Goal: Obtain resource: Obtain resource

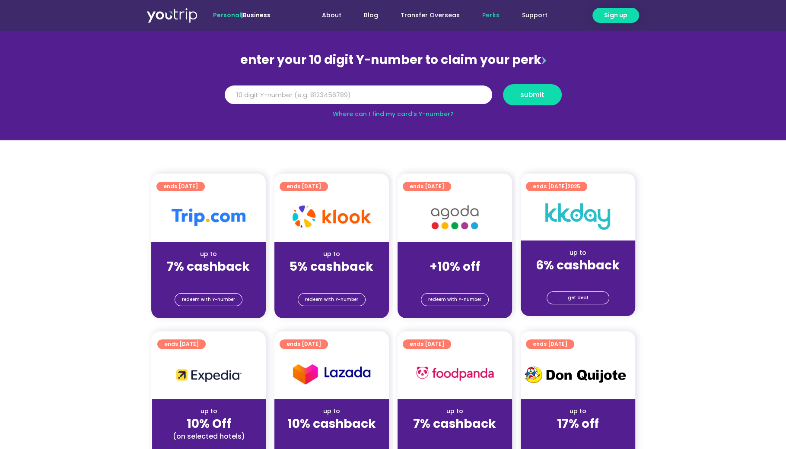
scroll to position [120, 0]
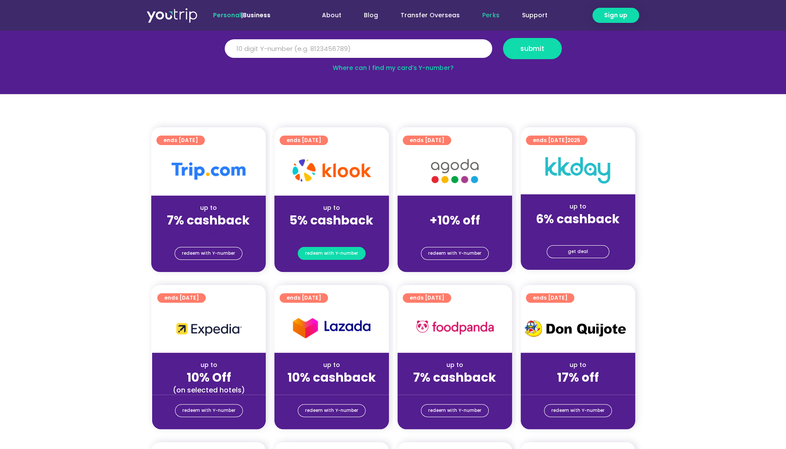
click at [343, 252] on span "redeem with Y-number" at bounding box center [331, 254] width 53 height 12
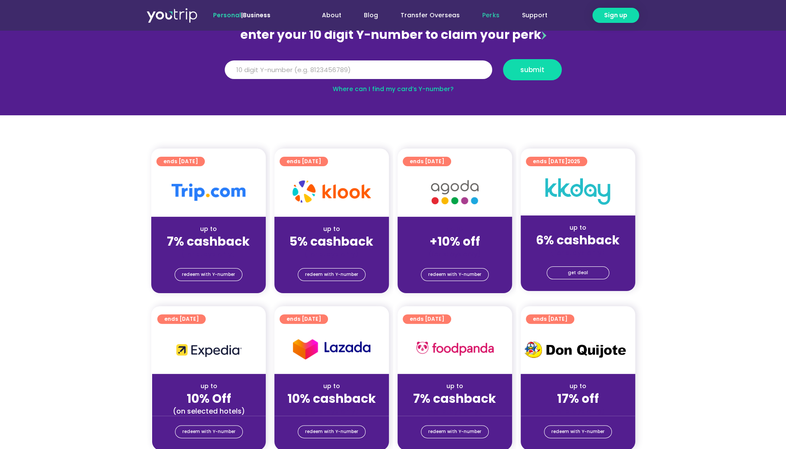
scroll to position [95, 0]
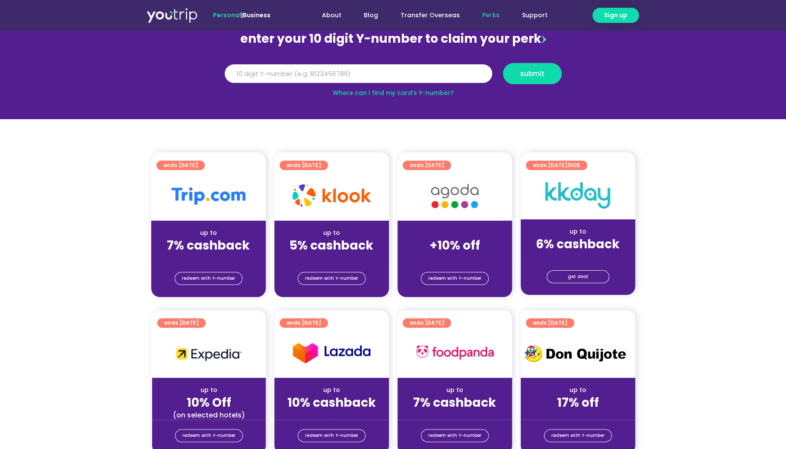
click at [349, 231] on div "up to" at bounding box center [331, 233] width 101 height 9
click at [332, 196] on img at bounding box center [331, 195] width 78 height 22
click at [332, 247] on strong "5% cashback" at bounding box center [331, 245] width 84 height 17
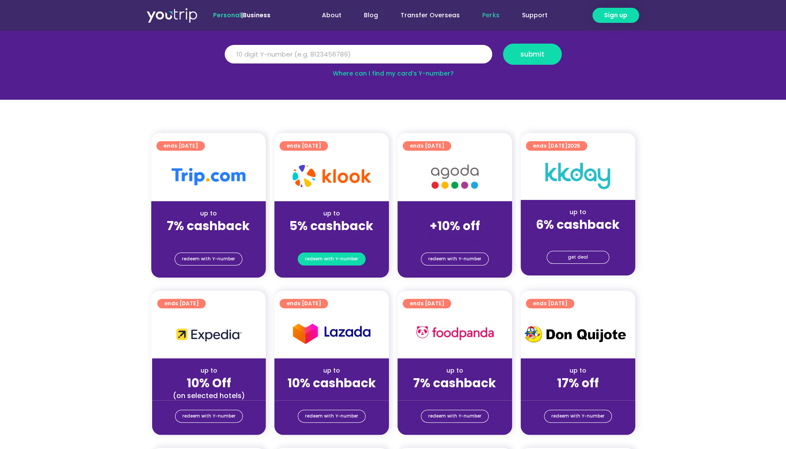
click at [335, 259] on span "redeem with Y-number" at bounding box center [331, 259] width 53 height 12
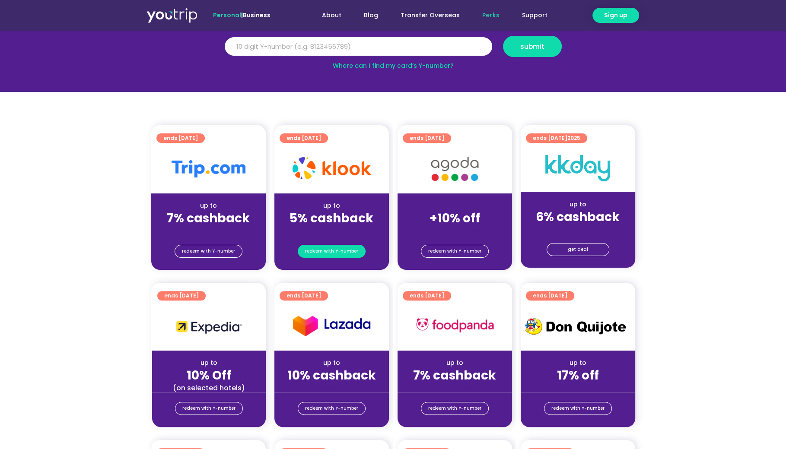
scroll to position [136, 0]
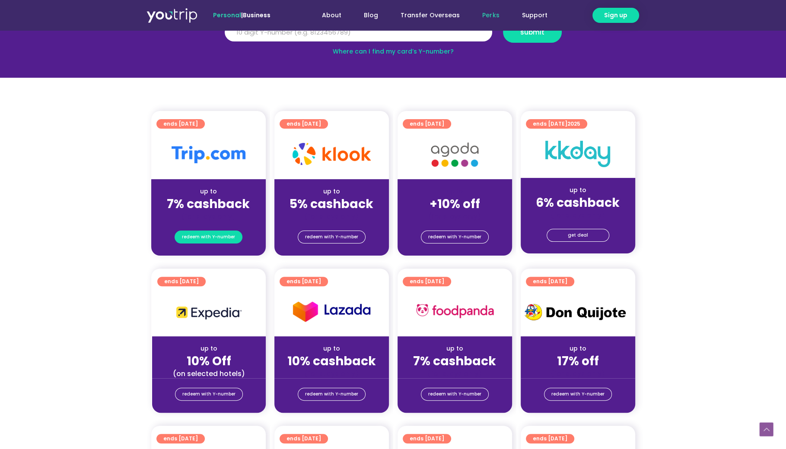
click at [220, 235] on span "redeem with Y-number" at bounding box center [208, 237] width 53 height 12
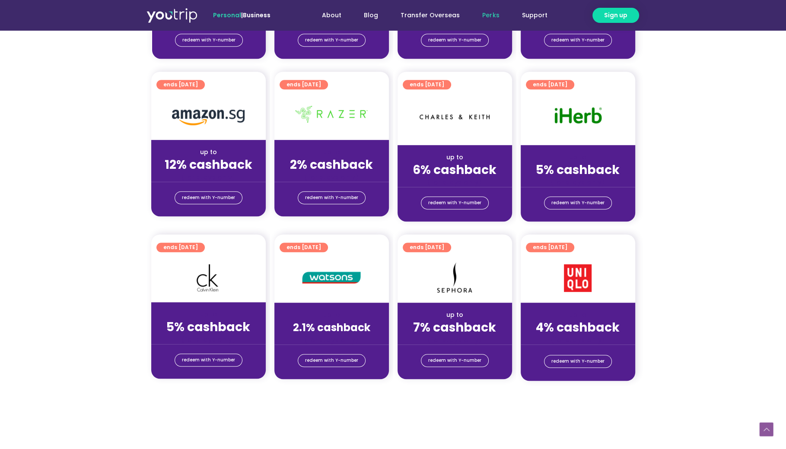
scroll to position [498, 0]
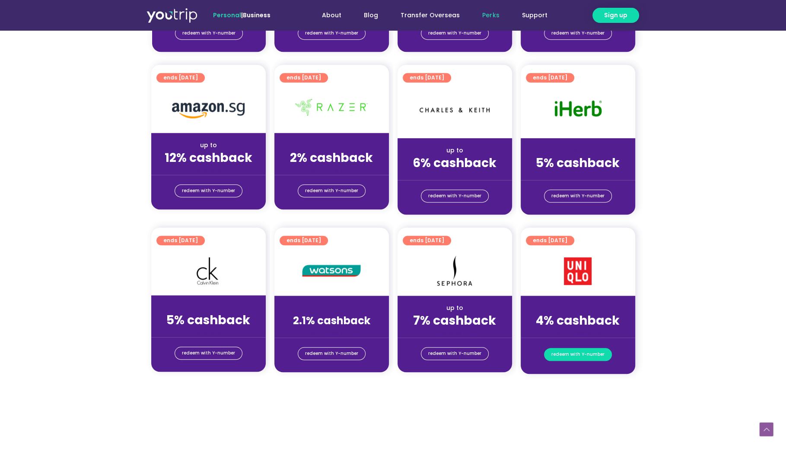
click at [566, 357] on span "redeem with Y-number" at bounding box center [577, 355] width 53 height 12
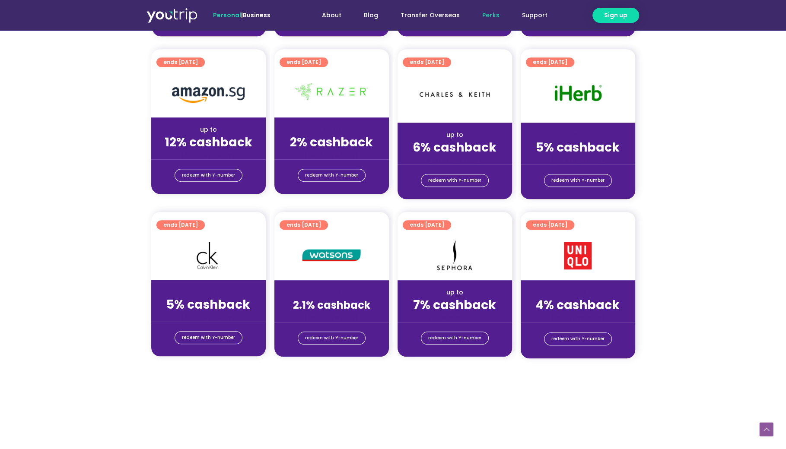
scroll to position [549, 0]
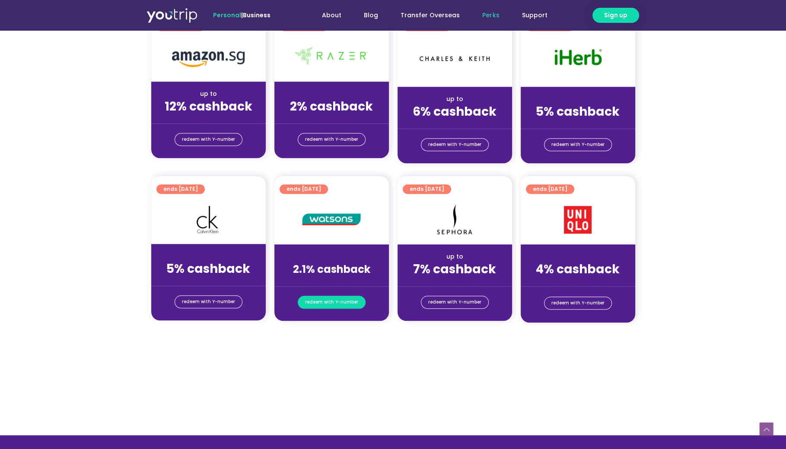
click at [352, 300] on span "redeem with Y-number" at bounding box center [331, 302] width 53 height 12
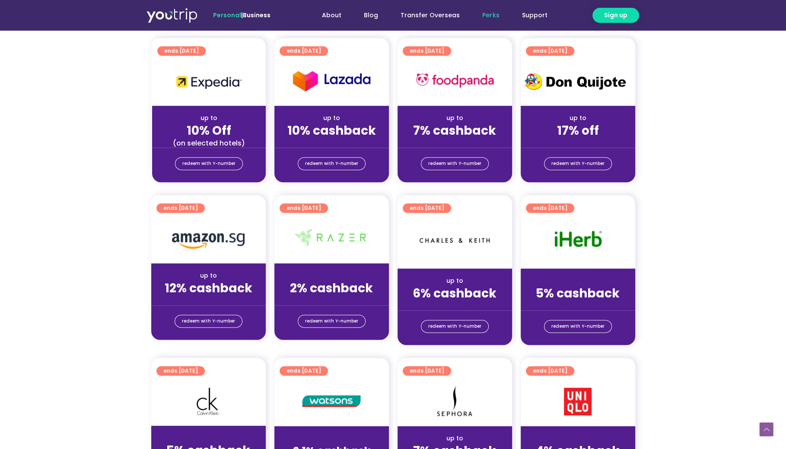
scroll to position [539, 0]
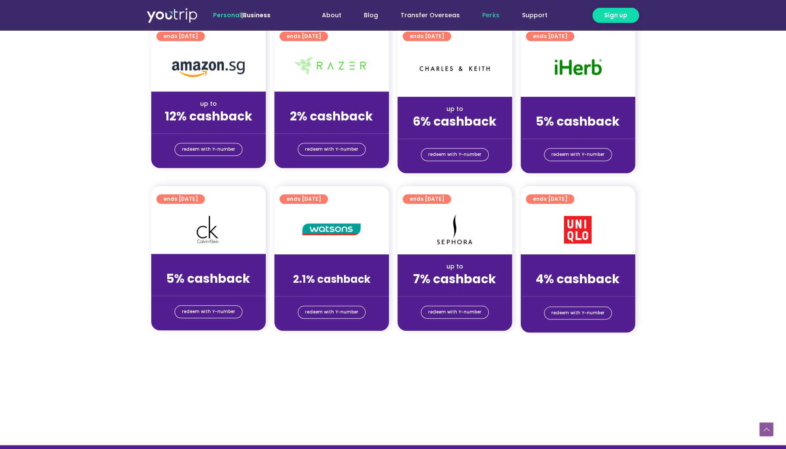
click at [559, 249] on div at bounding box center [577, 229] width 114 height 49
click at [559, 218] on div at bounding box center [577, 229] width 114 height 49
click at [580, 210] on div at bounding box center [577, 229] width 114 height 49
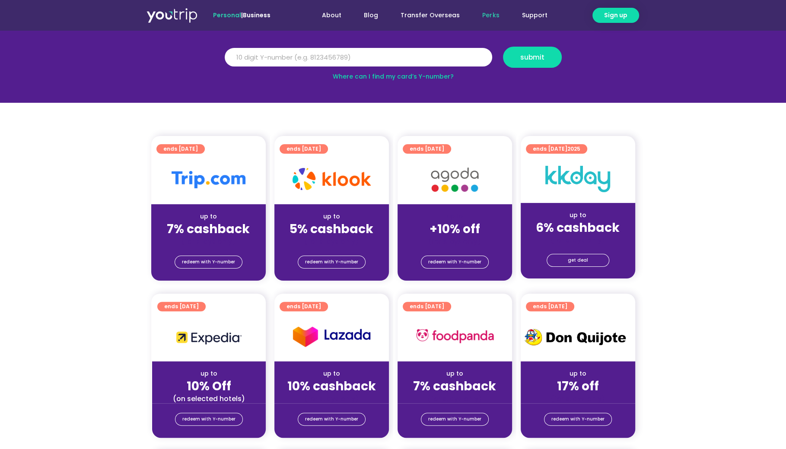
scroll to position [132, 0]
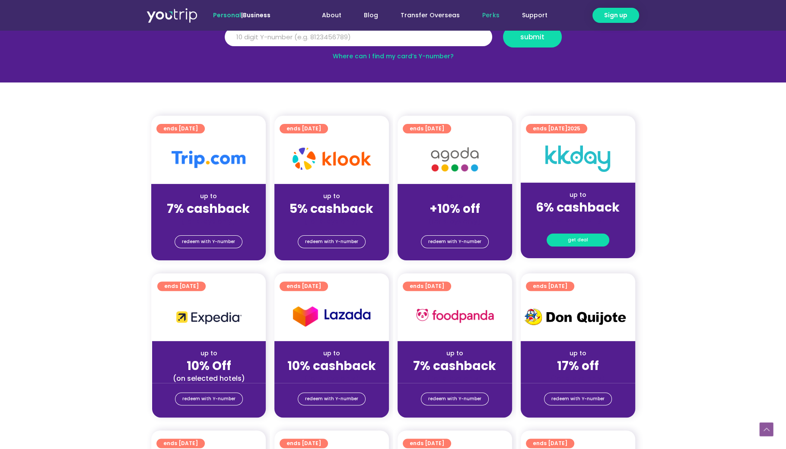
click at [570, 237] on span "get deal" at bounding box center [578, 240] width 20 height 12
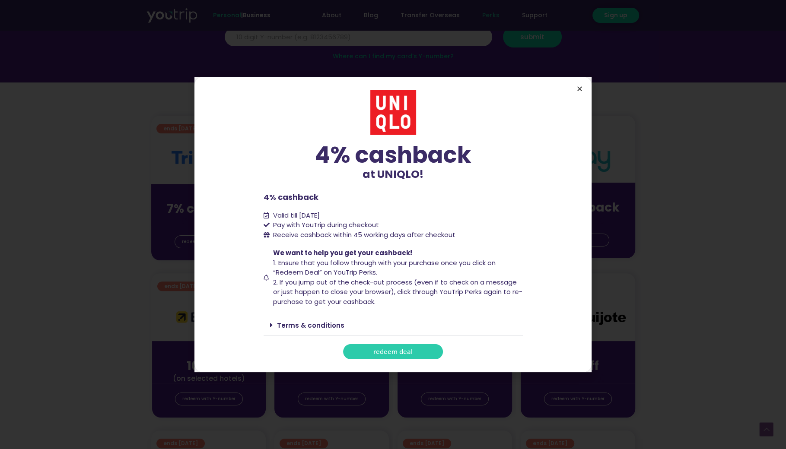
click at [579, 88] on icon "Close" at bounding box center [579, 89] width 6 height 6
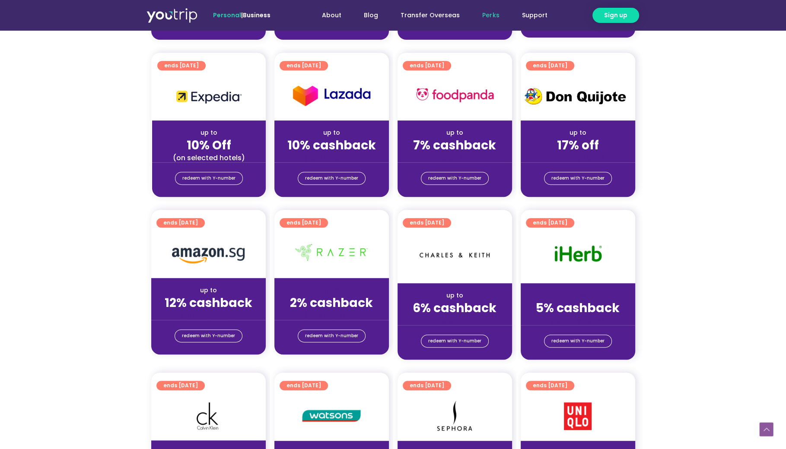
scroll to position [0, 0]
